Goal: Find specific page/section: Find specific page/section

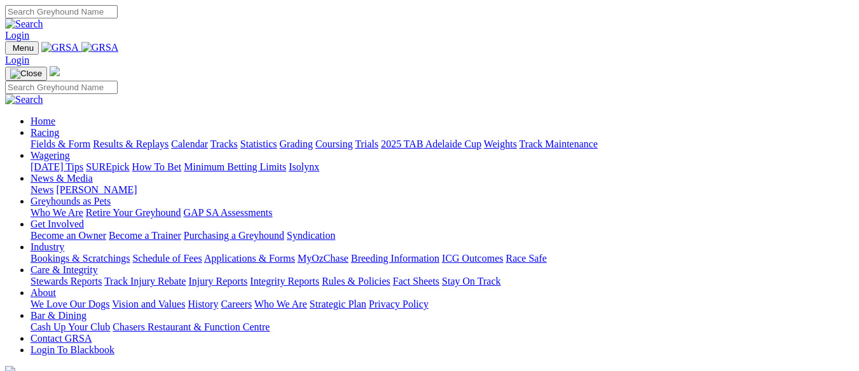
scroll to position [509, 0]
click at [238, 139] on link "Tracks" at bounding box center [224, 144] width 27 height 11
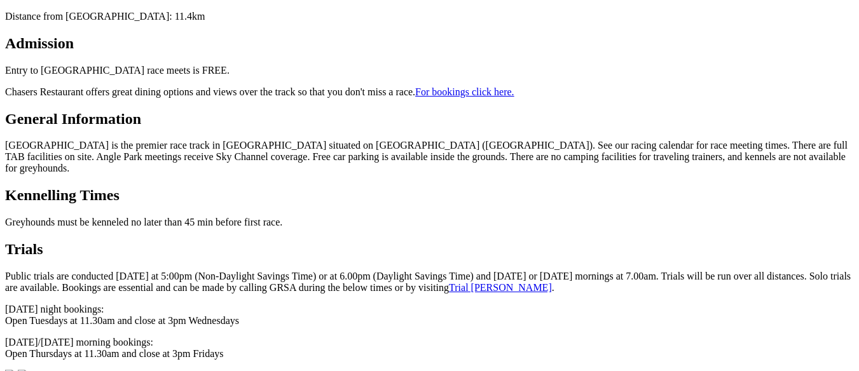
scroll to position [572, 0]
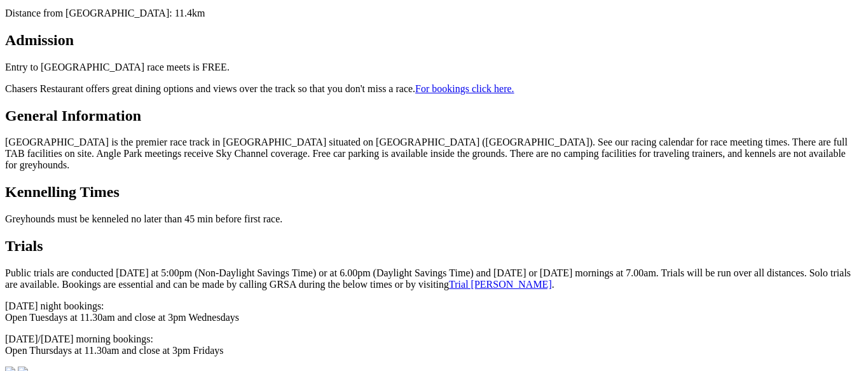
click at [449, 279] on link "Trial Booker" at bounding box center [500, 284] width 103 height 11
